Goal: Task Accomplishment & Management: Manage account settings

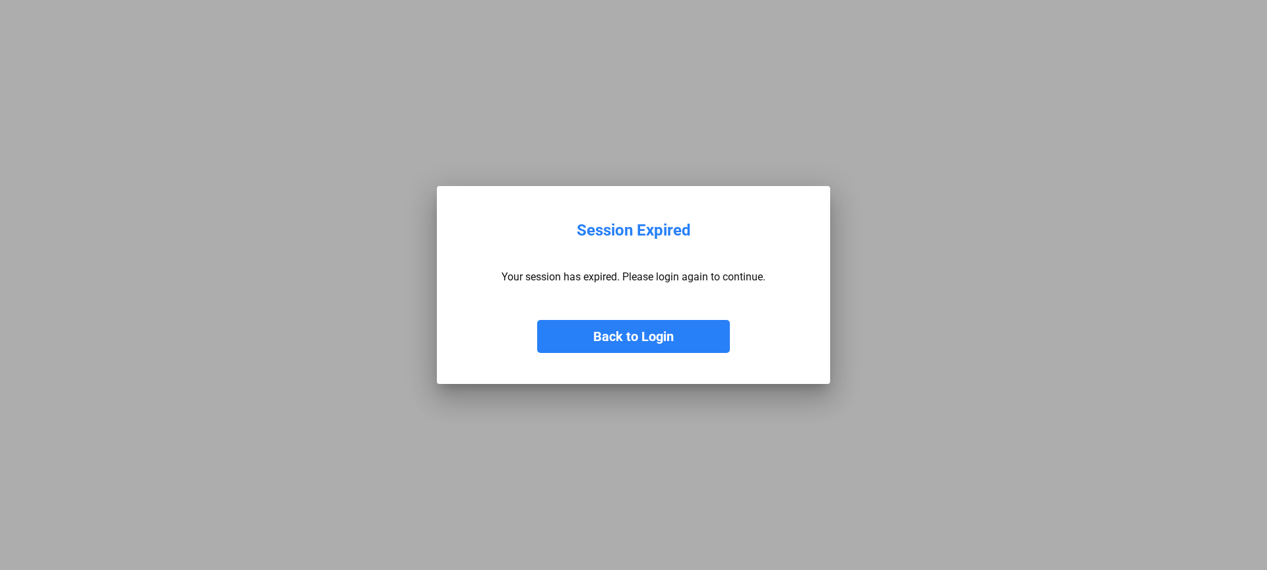
click at [523, 80] on div at bounding box center [633, 285] width 1267 height 570
click at [634, 333] on button "Back to Login" at bounding box center [633, 336] width 193 height 33
click at [661, 333] on button "Back to Login" at bounding box center [633, 336] width 193 height 33
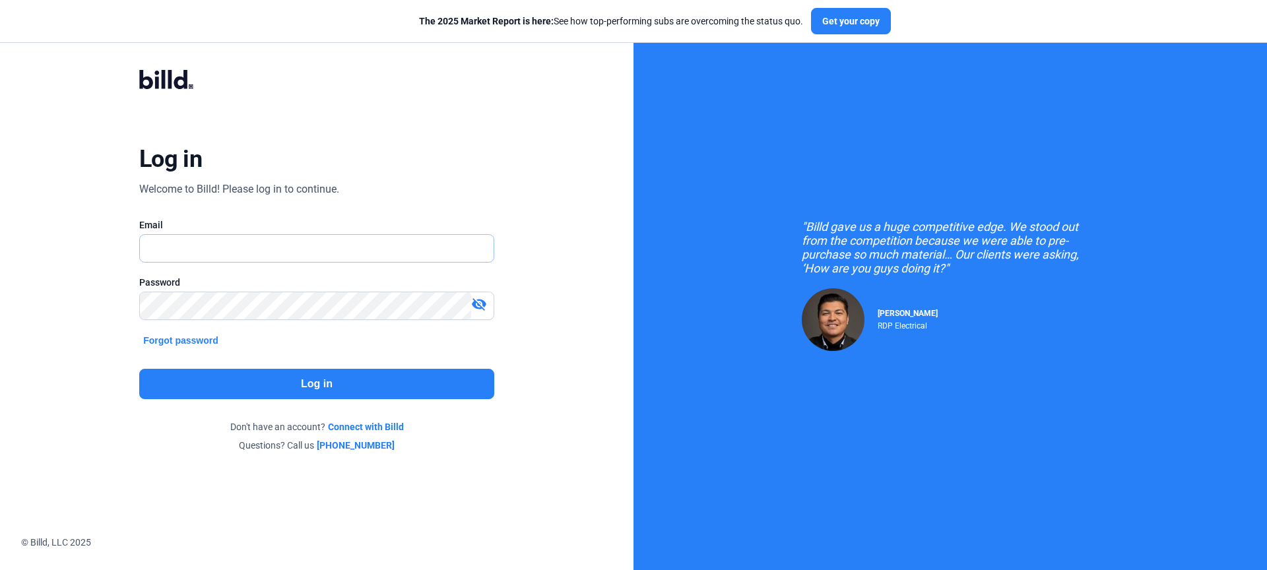
click at [359, 243] on input "text" at bounding box center [309, 248] width 339 height 27
click at [293, 262] on div at bounding box center [316, 248] width 355 height 28
click at [302, 252] on input "text" at bounding box center [309, 248] width 339 height 27
type input "[PERSON_NAME][EMAIL_ADDRESS][DOMAIN_NAME]"
click at [364, 379] on button "Log in" at bounding box center [316, 384] width 355 height 30
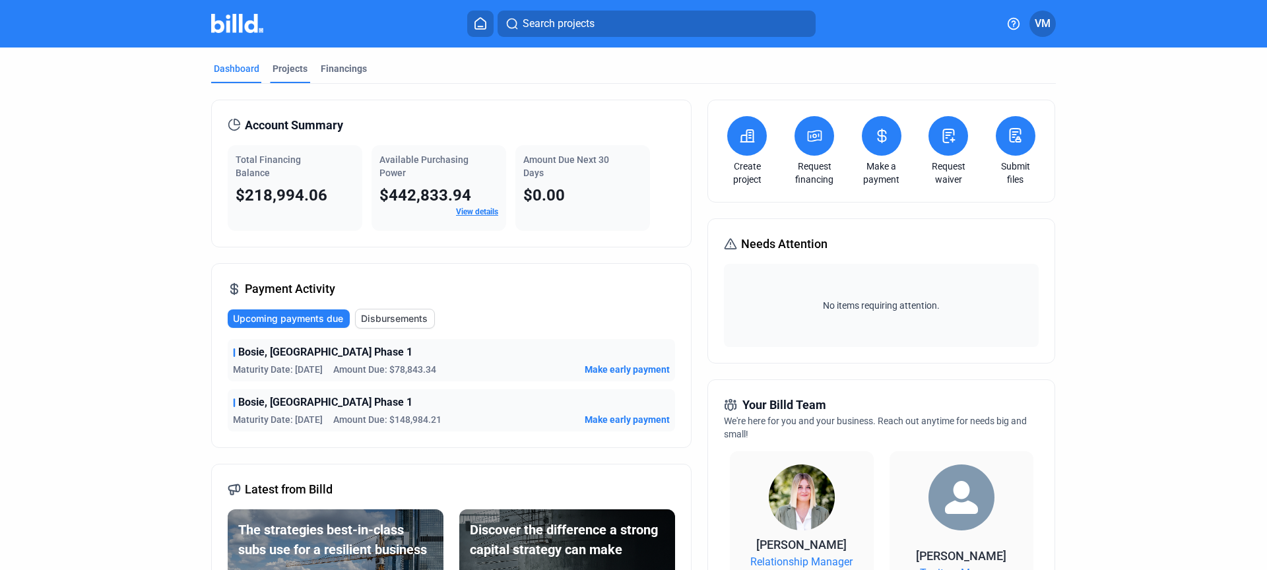
click at [295, 71] on div "Projects" at bounding box center [290, 68] width 35 height 13
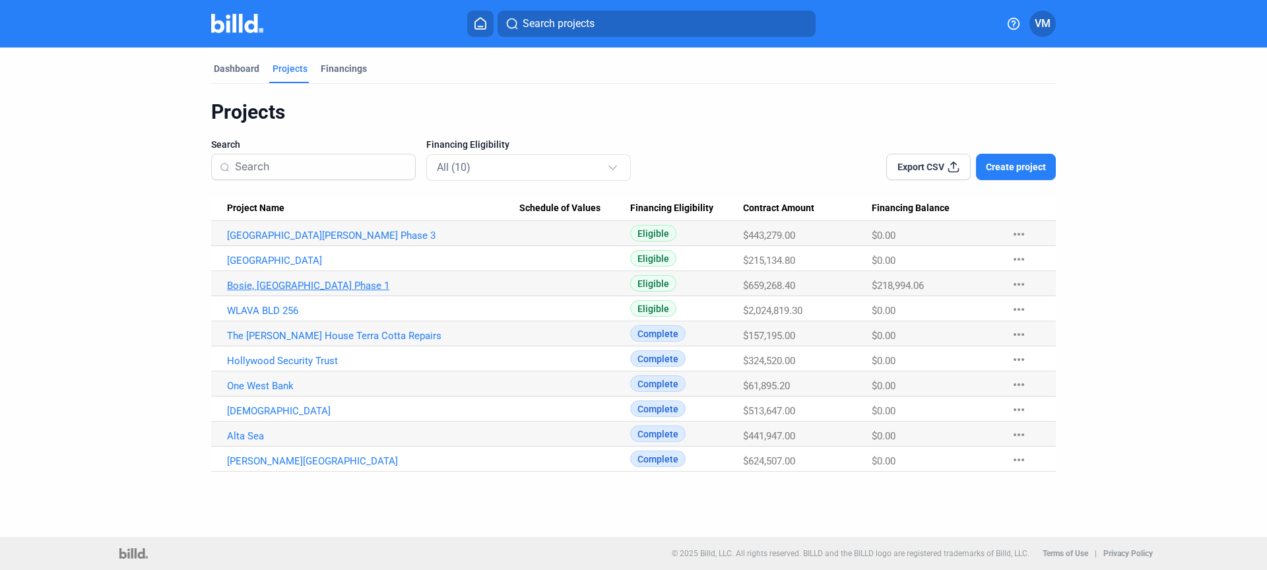
click at [280, 281] on link "Bosie, [GEOGRAPHIC_DATA] Phase 1" at bounding box center [373, 286] width 292 height 12
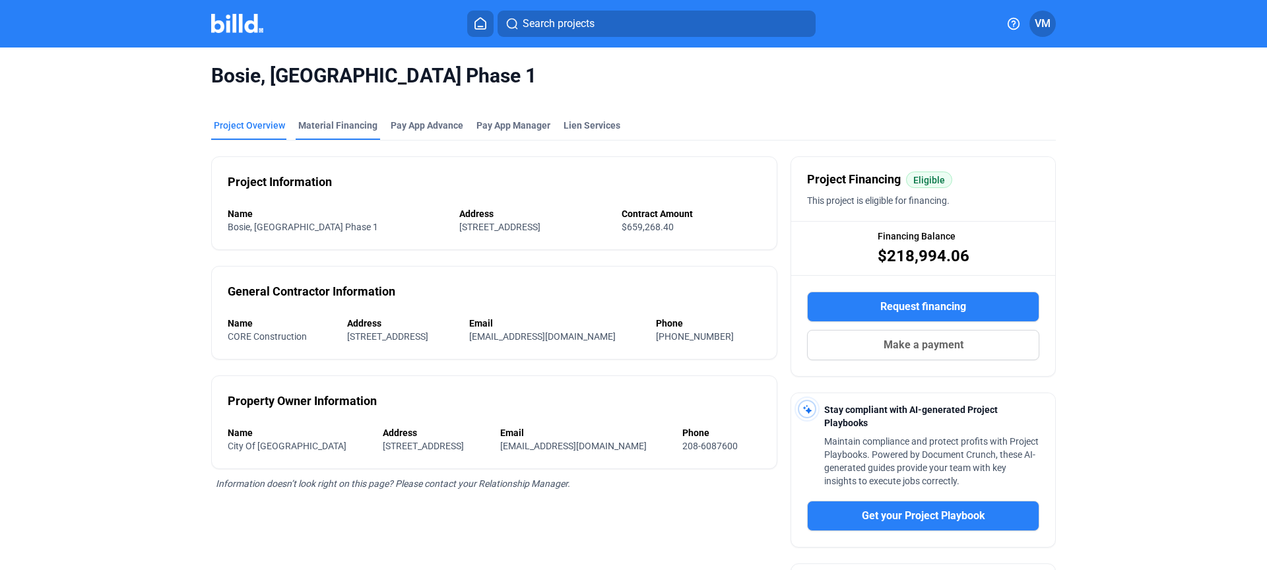
click at [354, 128] on div "Material Financing" at bounding box center [337, 125] width 79 height 13
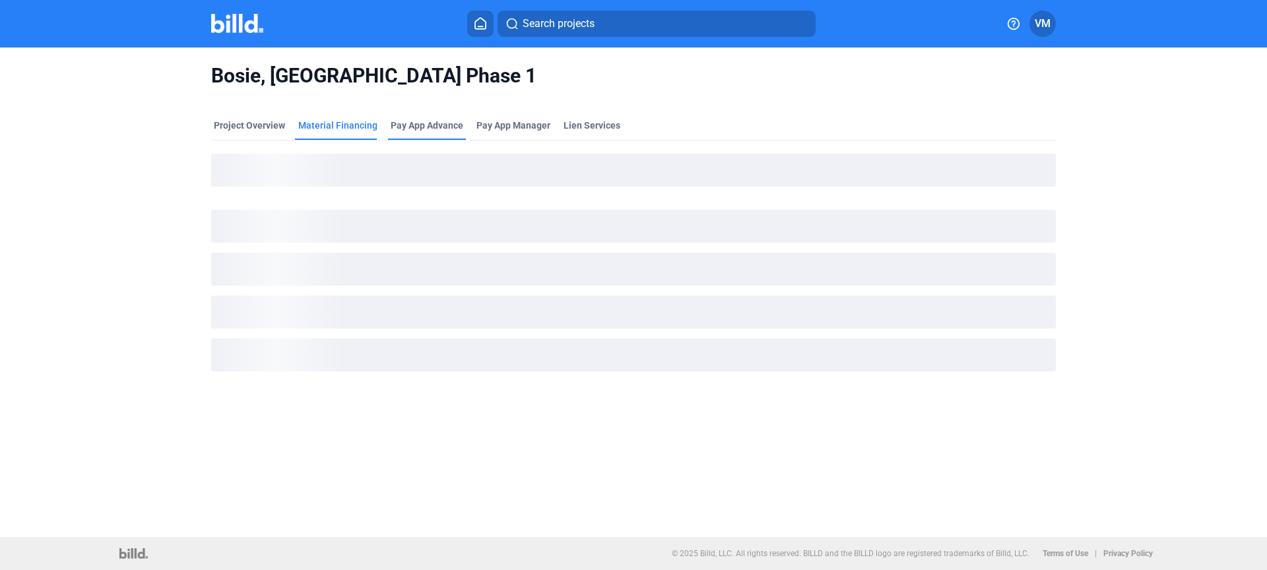
click at [394, 127] on div "Pay App Advance" at bounding box center [427, 125] width 73 height 13
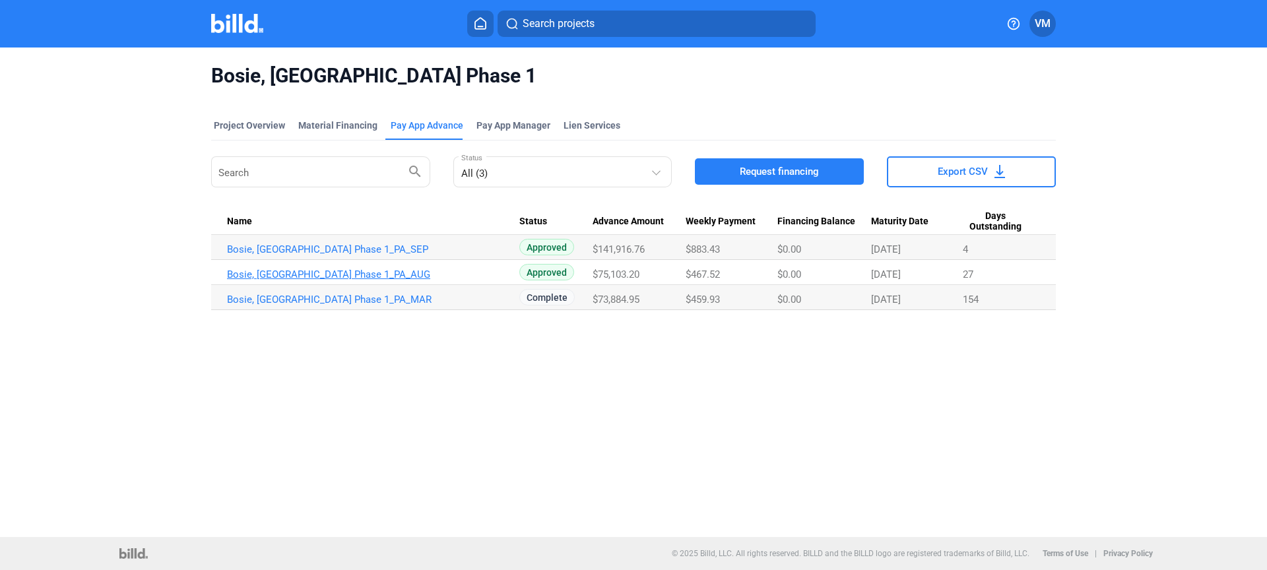
click at [329, 272] on link "Bosie, [GEOGRAPHIC_DATA] Phase 1_PA_AUG" at bounding box center [373, 275] width 292 height 12
